Goal: Book appointment/travel/reservation

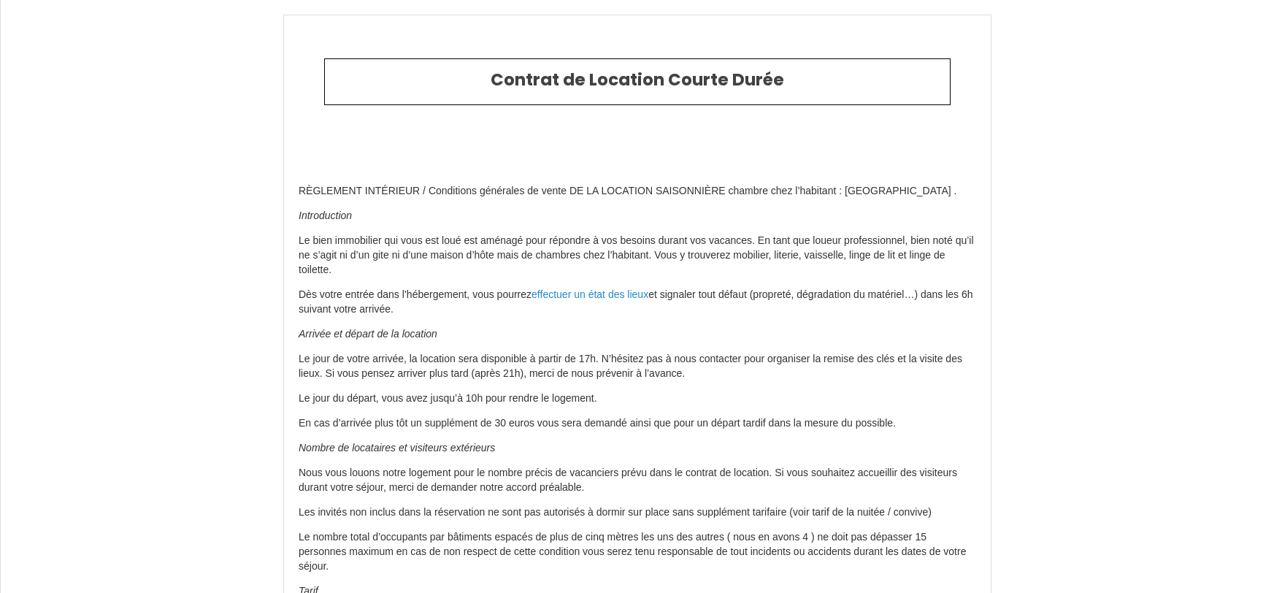
select select
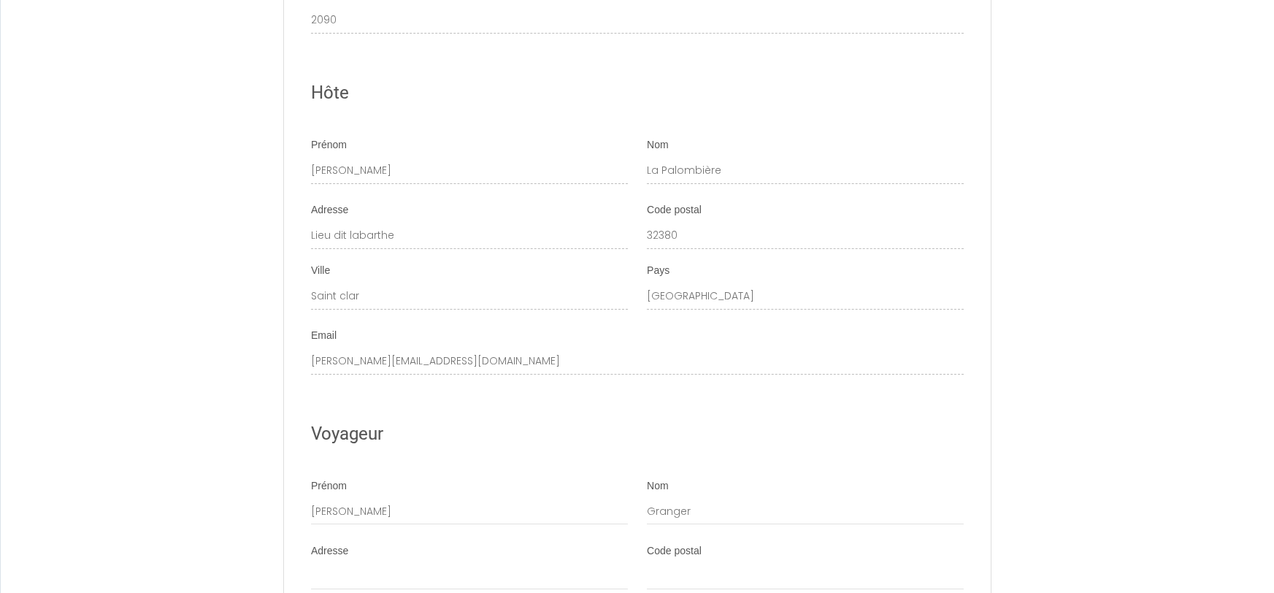
scroll to position [1881, 0]
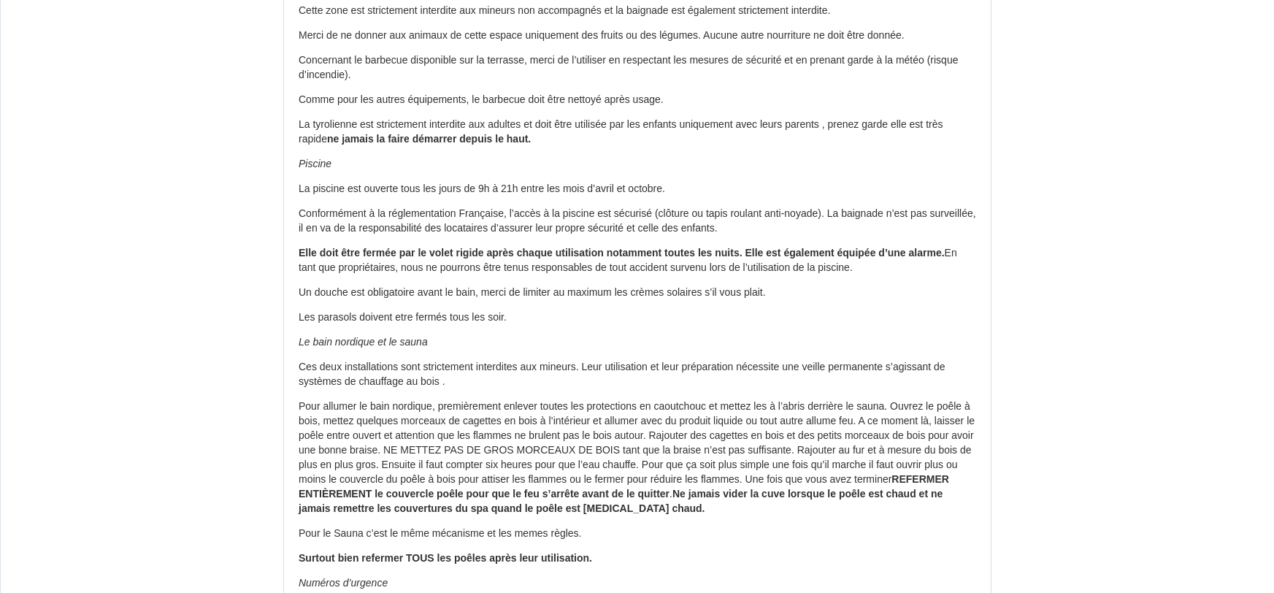
click at [78, 226] on div "Contrat de Location Courte Durée RÈGLEMENT INTÉRIEUR / Conditions générales de …" at bounding box center [637, 368] width 1274 height 4595
click at [204, 255] on div "Contrat de Location Courte Durée RÈGLEMENT INTÉRIEUR / Conditions générales de …" at bounding box center [637, 368] width 1274 height 4595
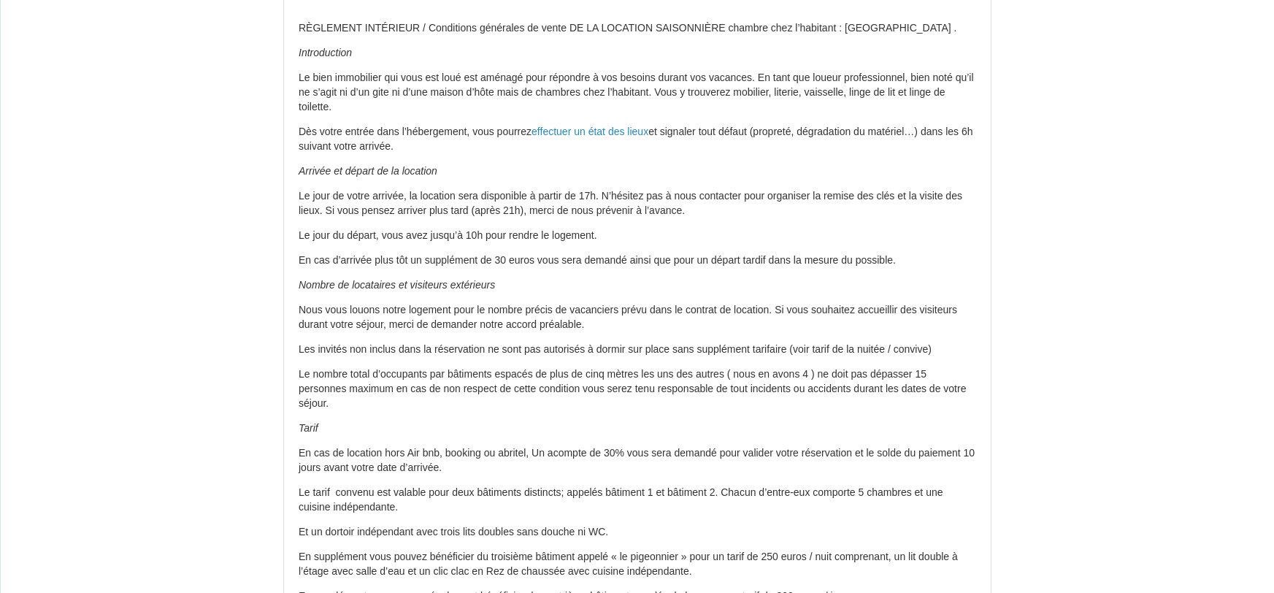
scroll to position [0, 0]
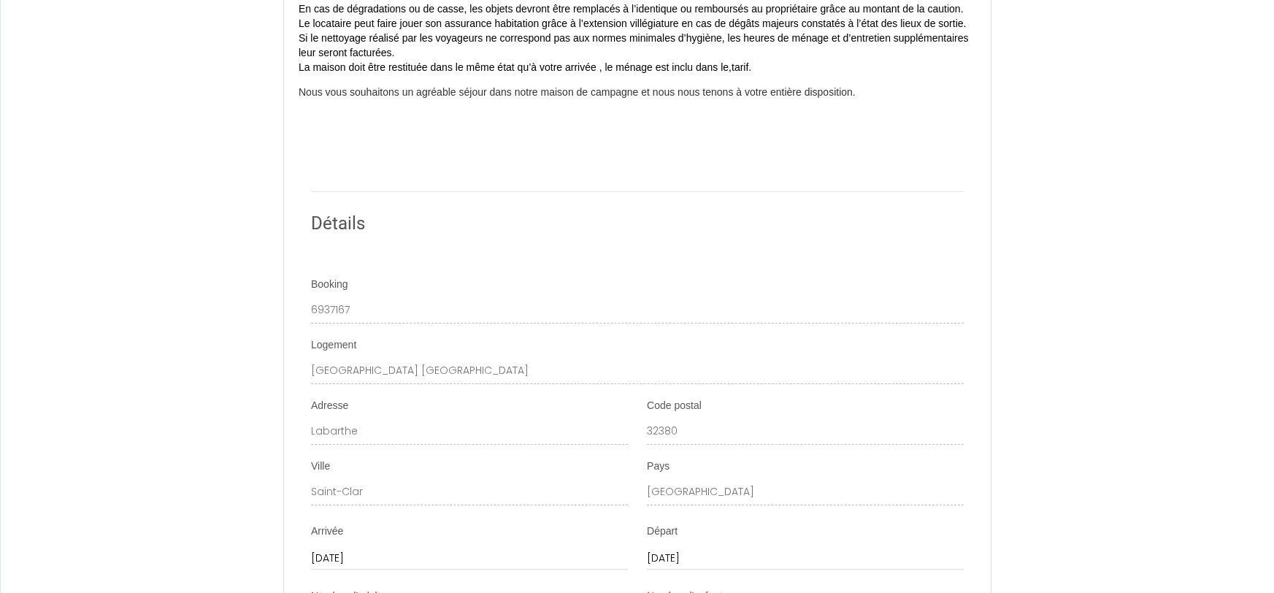
scroll to position [2665, 0]
click at [581, 148] on p at bounding box center [638, 140] width 678 height 15
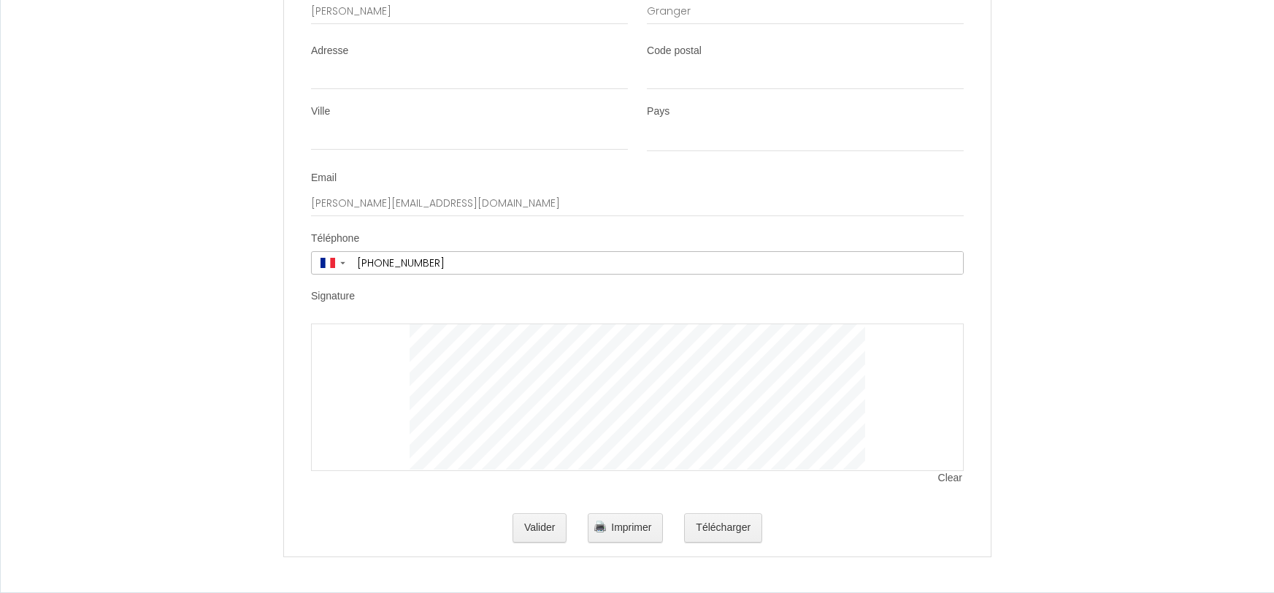
scroll to position [3967, 0]
click at [494, 263] on input "[PHONE_NUMBER]" at bounding box center [657, 263] width 611 height 22
drag, startPoint x: 379, startPoint y: 259, endPoint x: 659, endPoint y: 273, distance: 280.0
click at [659, 273] on input "[PHONE_NUMBER]" at bounding box center [657, 263] width 611 height 22
type input "+33 6"
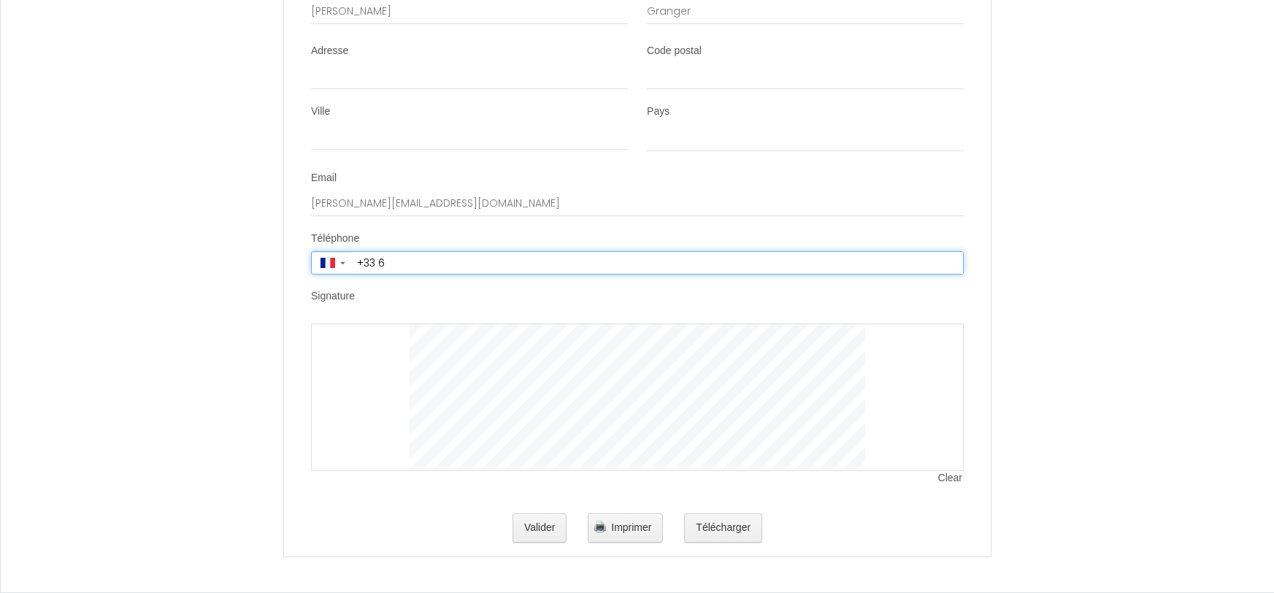
select select
type input "+33 6"
select select
type input "+33 6 8"
select select
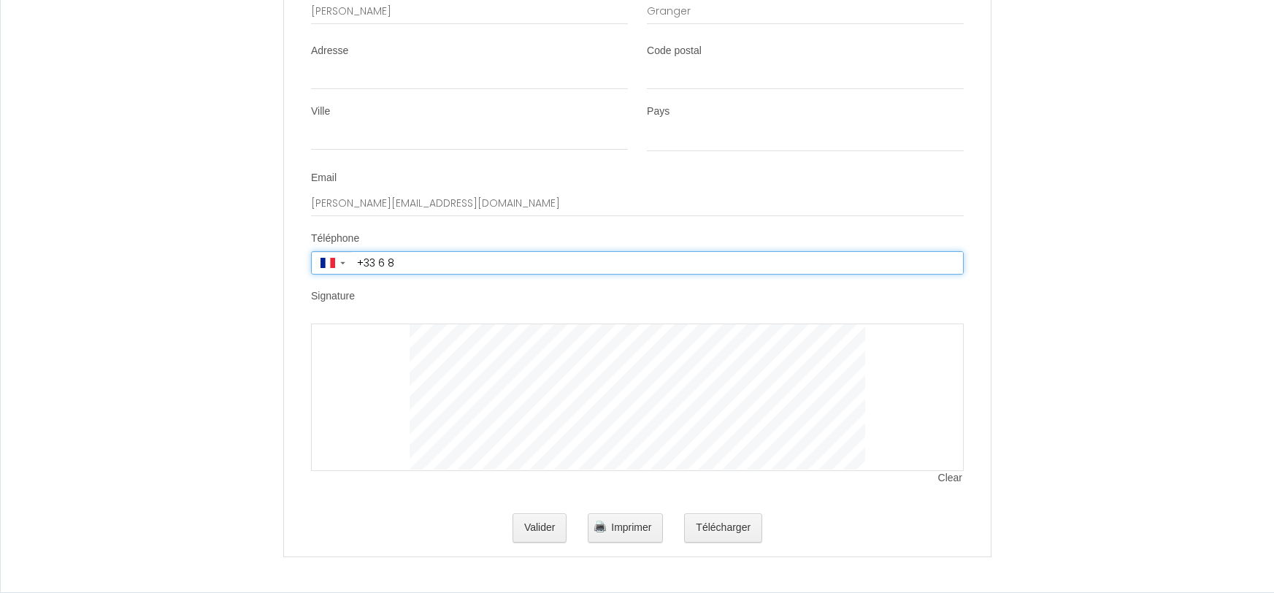
type input "+33 6 85"
select select
type input "+33 6 85"
select select
type input "+33 6 85 2"
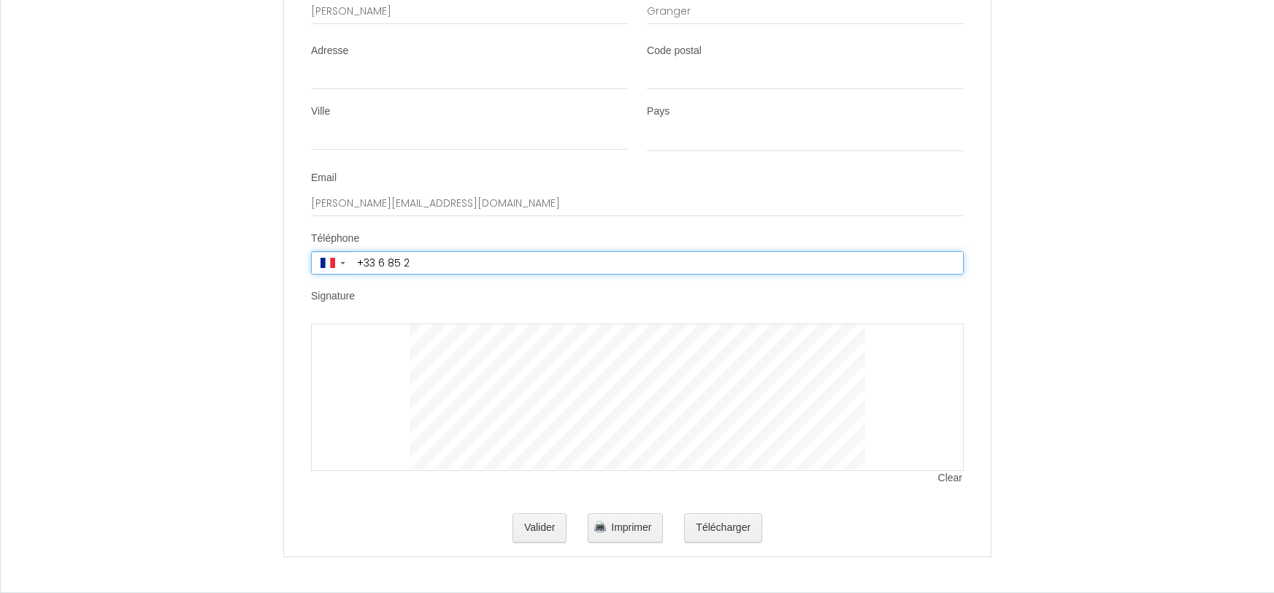
select select
type input "[PHONE_NUMBER]"
select select
type input "[PHONE_NUMBER]"
select select
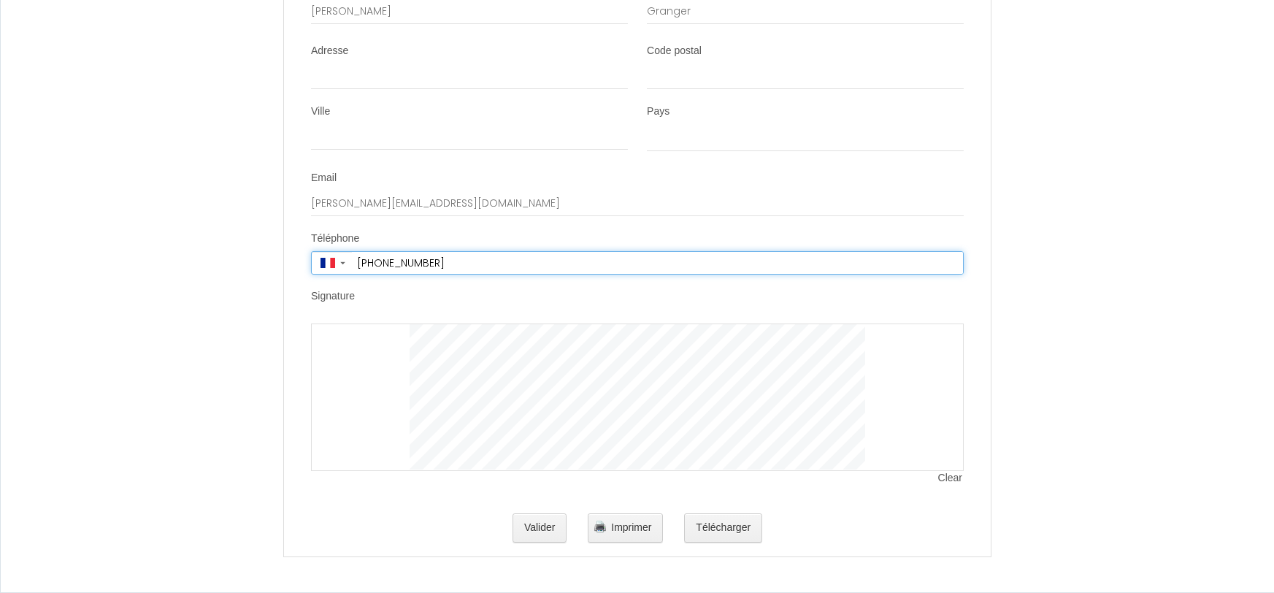
type input "+33 6 85 27 2"
select select
type input "[PHONE_NUMBER]"
select select
type input "[PHONE_NUMBER]"
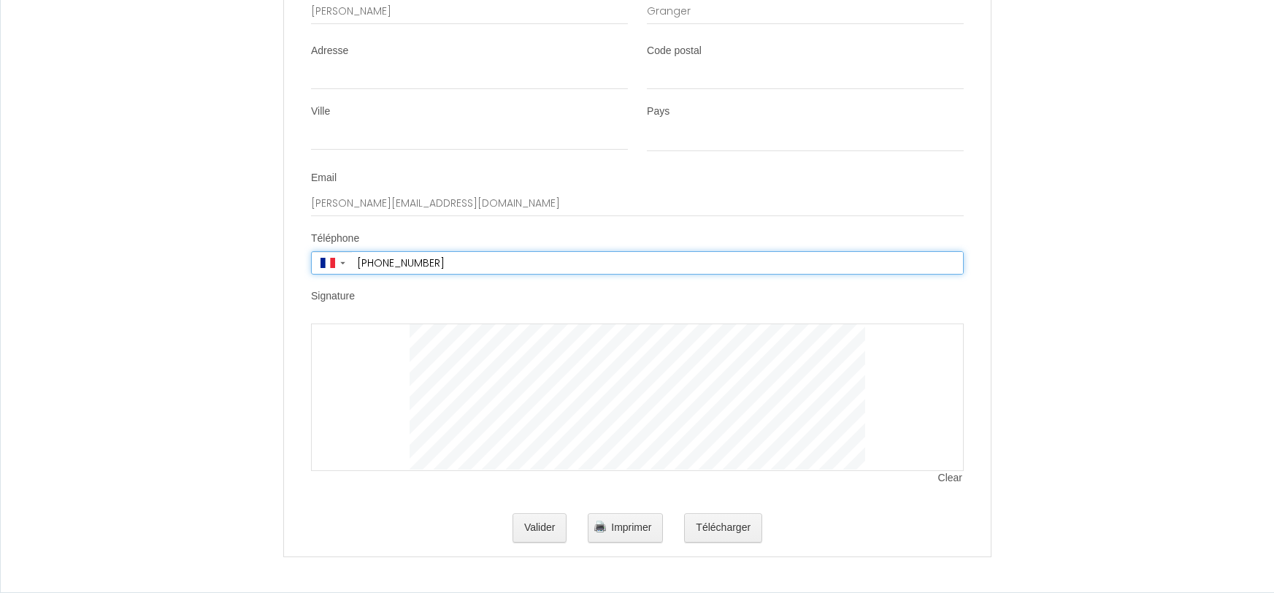
select select
type input "+33 6 85 27 23 3"
select select
type input "[PHONE_NUMBER]"
select select
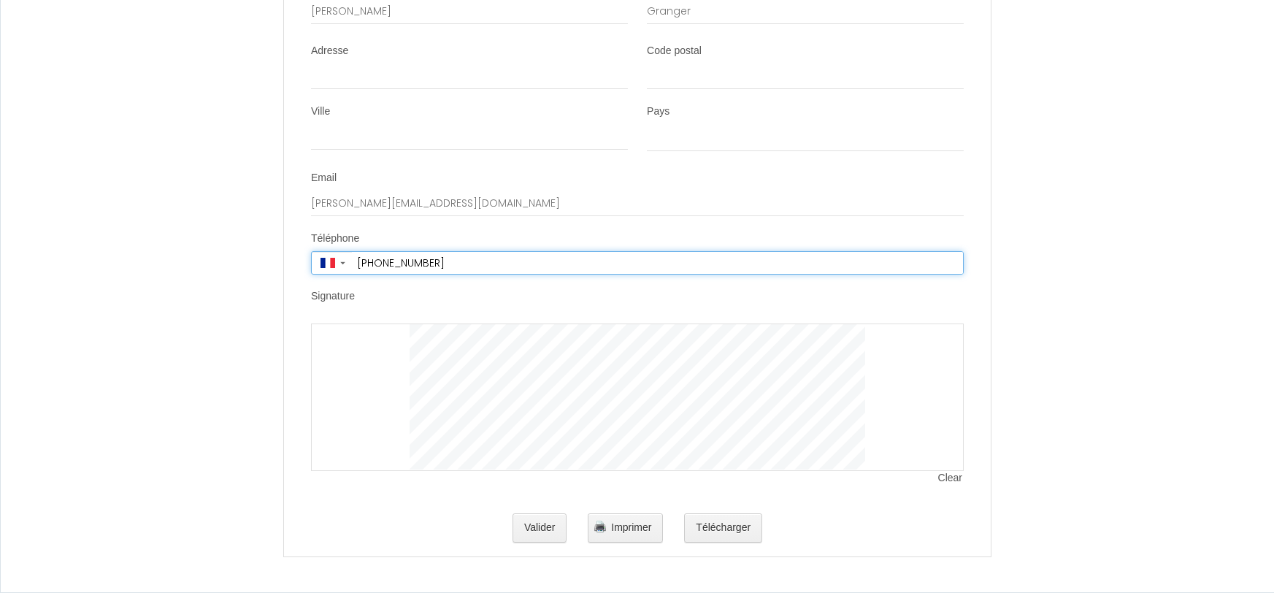
click at [976, 359] on li "Signature Clear" at bounding box center [637, 394] width 705 height 211
type input "[PHONE_NUMBER]"
click at [530, 522] on button "Valider" at bounding box center [540, 527] width 55 height 29
click at [540, 518] on button "Valider" at bounding box center [540, 527] width 55 height 29
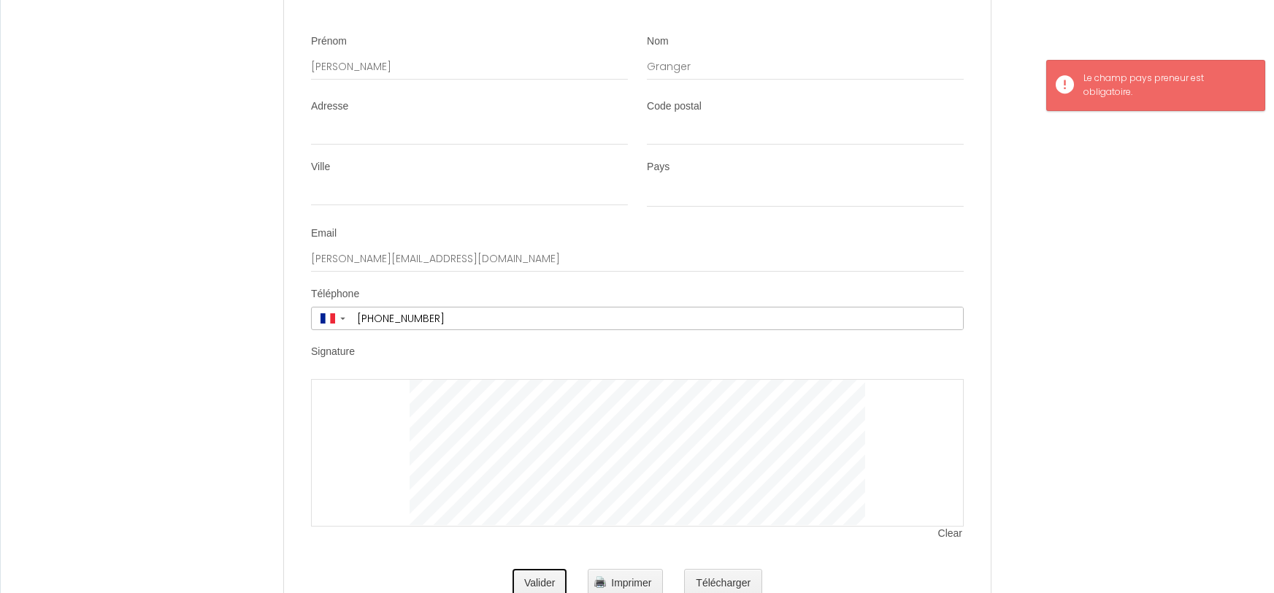
scroll to position [3893, 0]
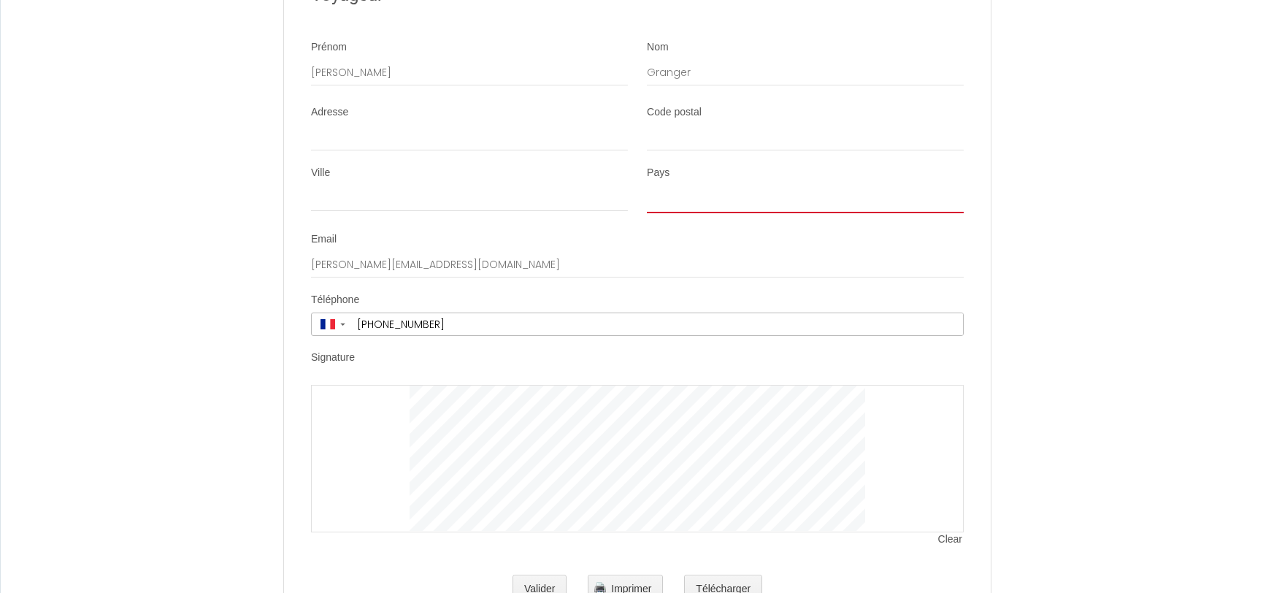
click at [726, 213] on select "[GEOGRAPHIC_DATA] [GEOGRAPHIC_DATA] [GEOGRAPHIC_DATA] [GEOGRAPHIC_DATA] [GEOGRA…" at bounding box center [805, 199] width 317 height 28
select select "FR"
click at [647, 199] on select "[GEOGRAPHIC_DATA] [GEOGRAPHIC_DATA] [GEOGRAPHIC_DATA] [GEOGRAPHIC_DATA] [GEOGRA…" at bounding box center [805, 199] width 317 height 28
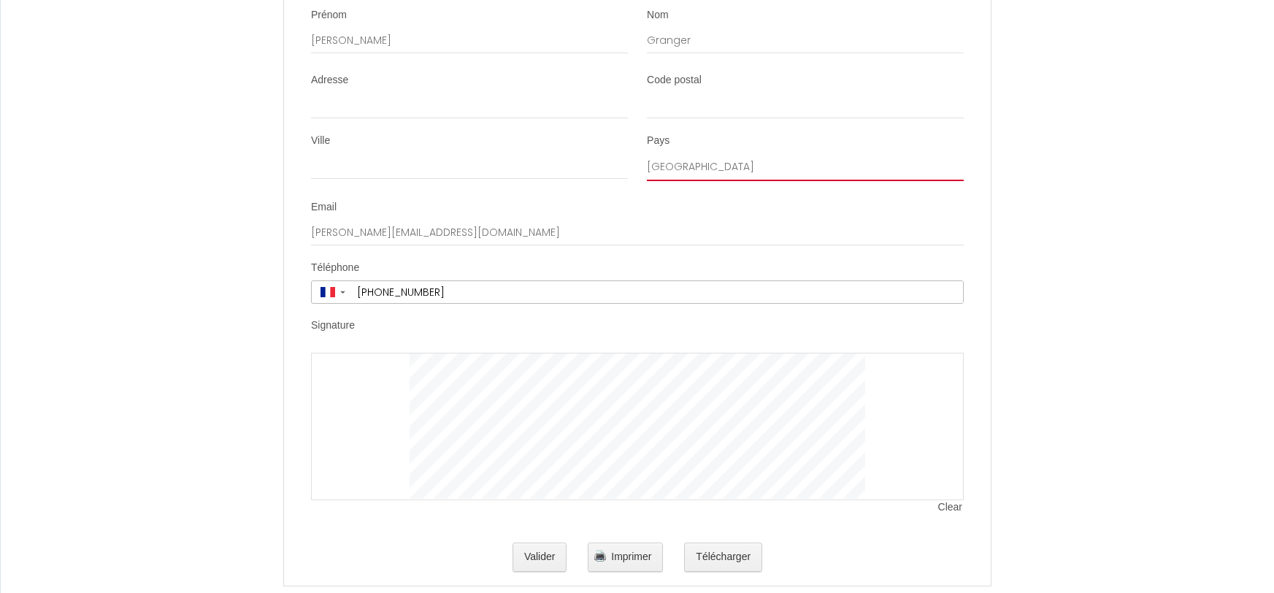
scroll to position [3967, 0]
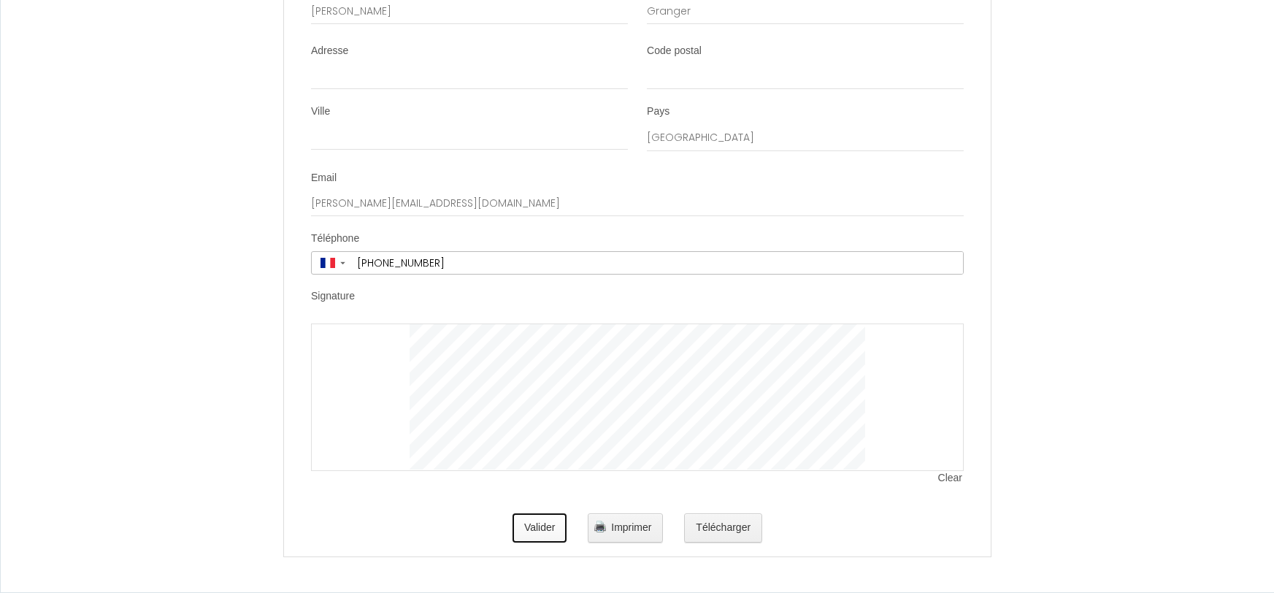
click at [539, 524] on button "Valider" at bounding box center [540, 527] width 55 height 29
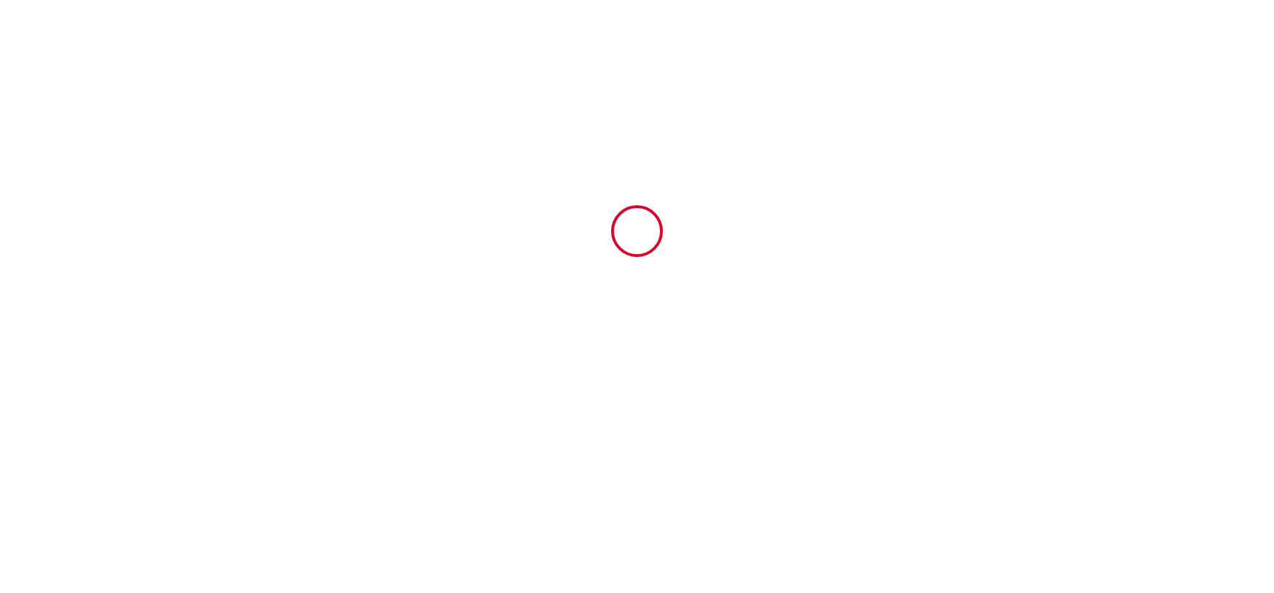
type input "2090"
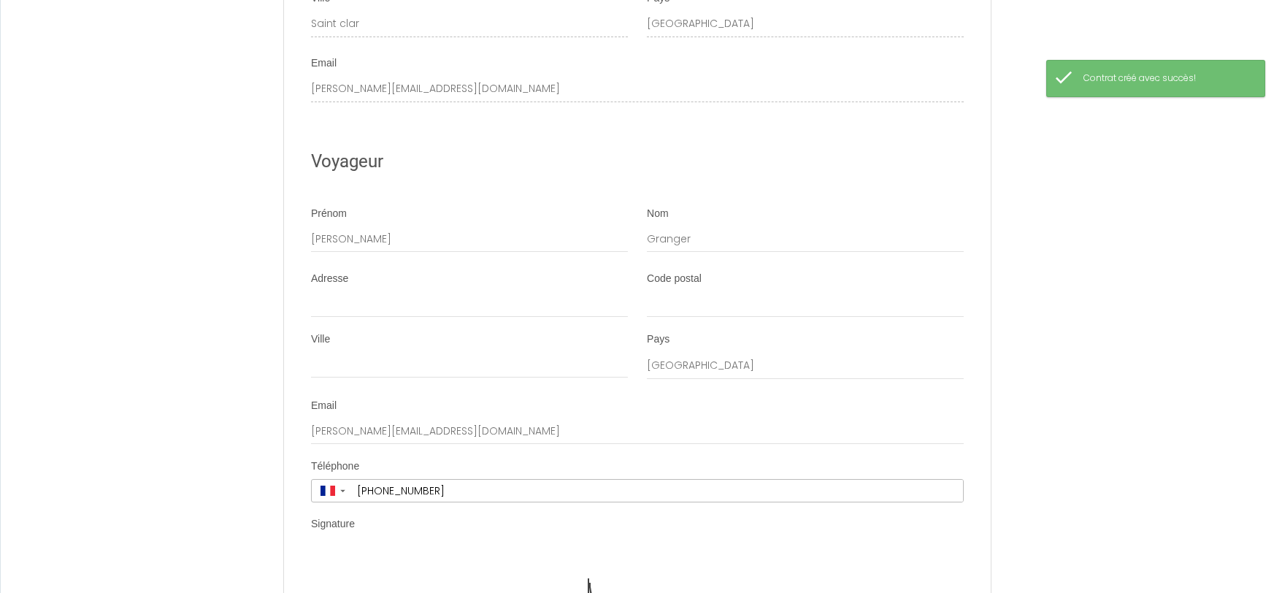
scroll to position [4113, 0]
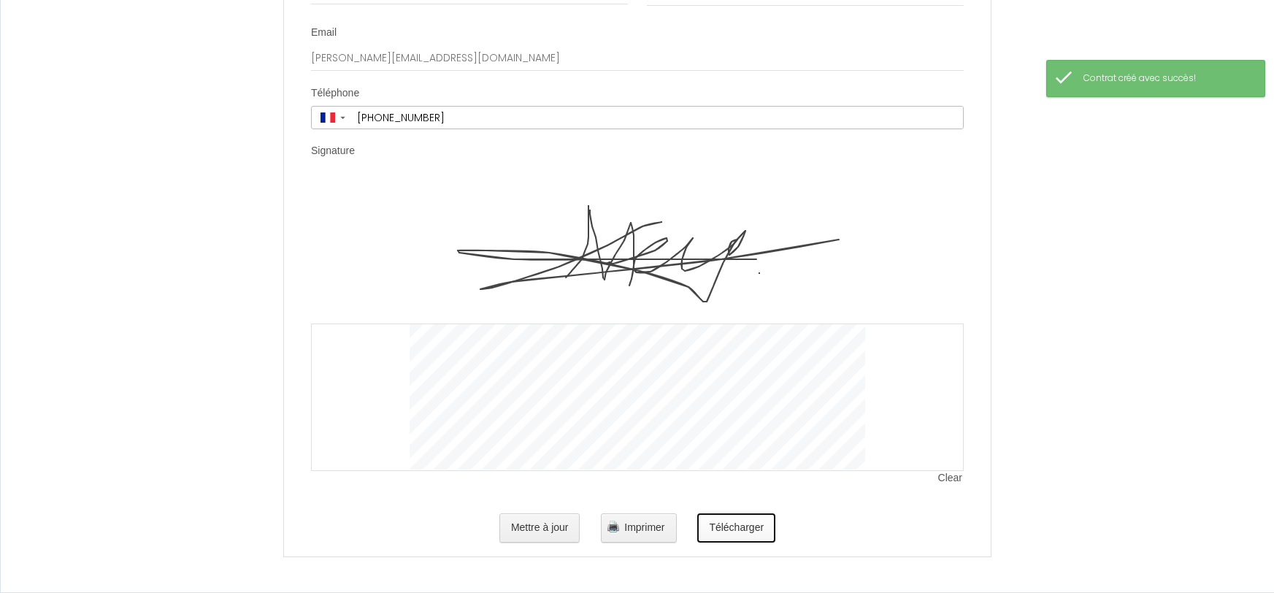
click at [730, 529] on button "Télécharger" at bounding box center [736, 527] width 78 height 29
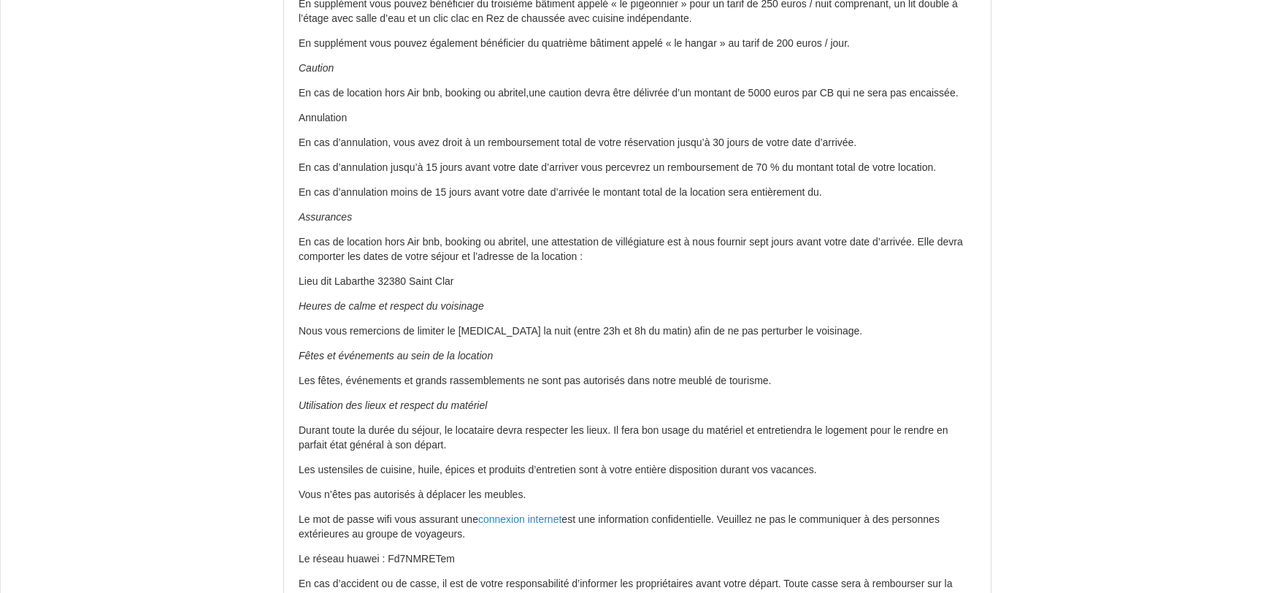
scroll to position [1579, 0]
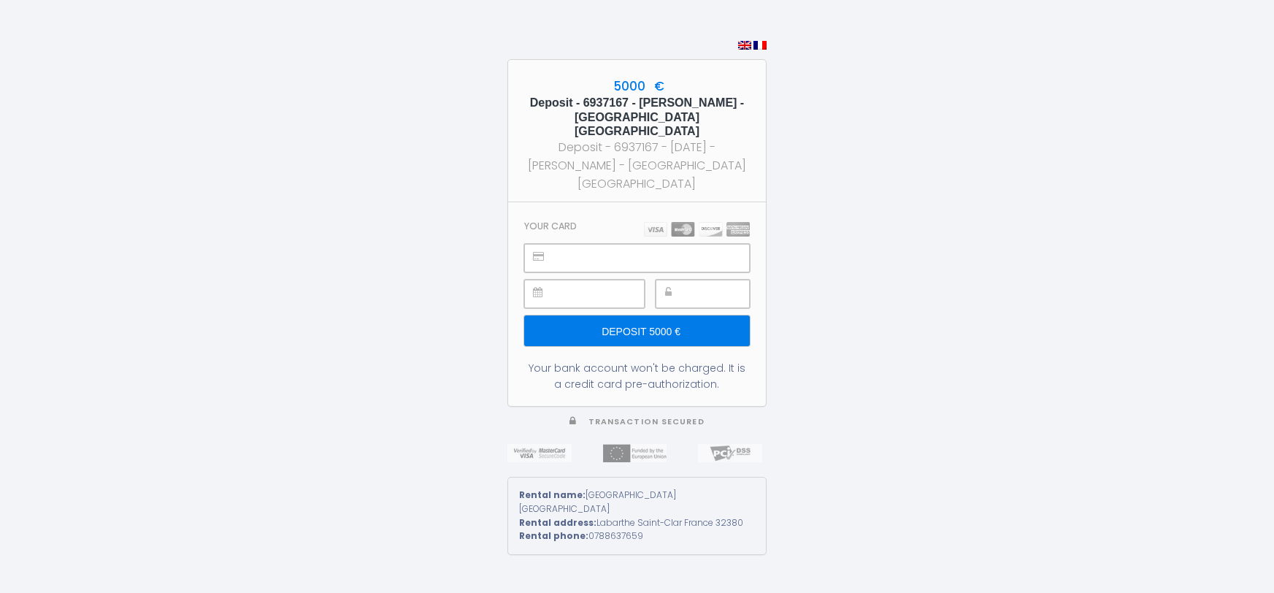
click at [889, 280] on div "5000 € Deposit - 6937167 - Mathieu Granger - La Palombière cottage piscine spa …" at bounding box center [637, 296] width 1274 height 593
click at [652, 326] on input "Deposit 5000 €" at bounding box center [637, 330] width 226 height 31
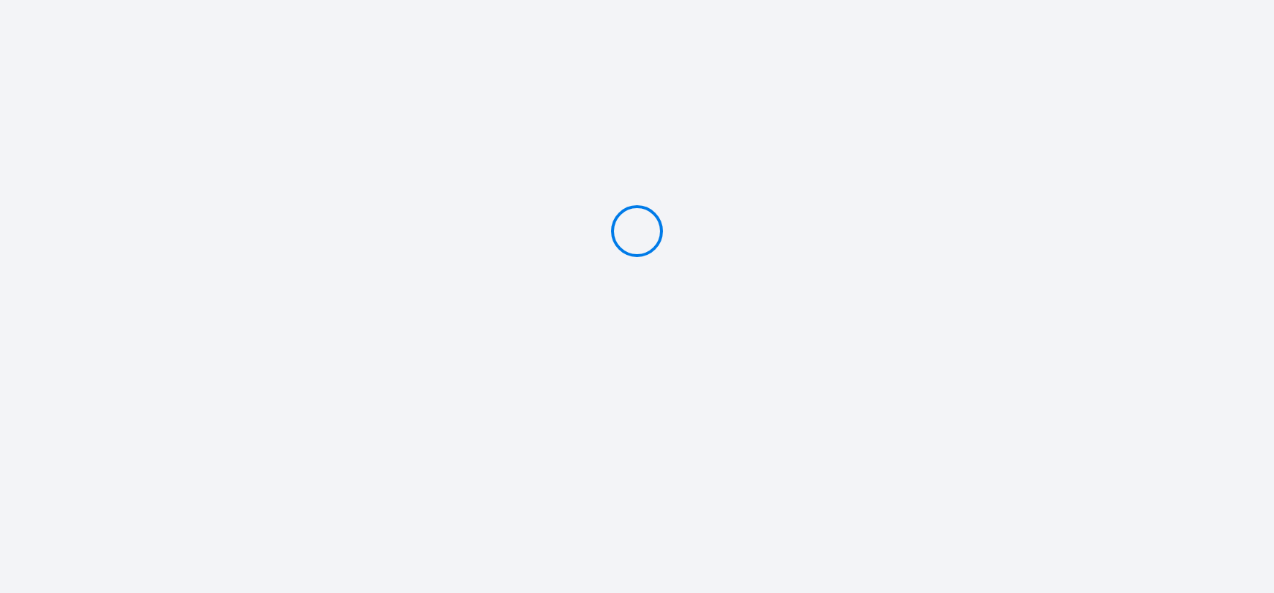
type input "Deposit 5000 €"
